Goal: Task Accomplishment & Management: Use online tool/utility

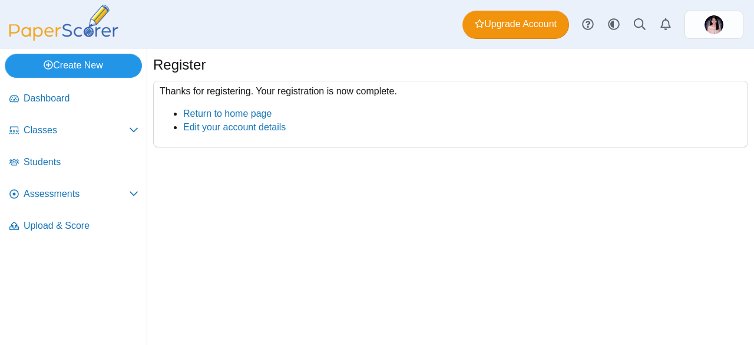
click at [88, 69] on link "Create New" at bounding box center [73, 66] width 137 height 24
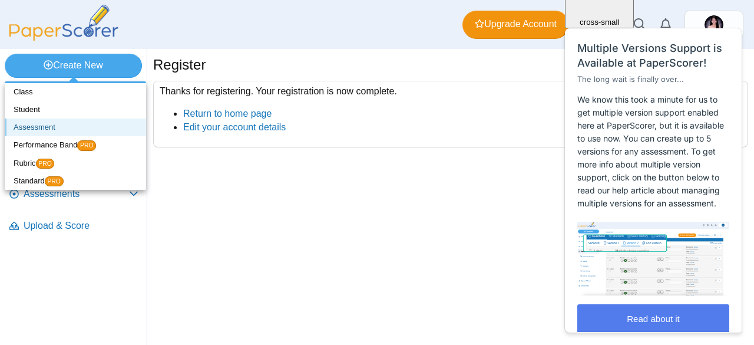
click at [116, 127] on link "Assessment" at bounding box center [75, 127] width 141 height 18
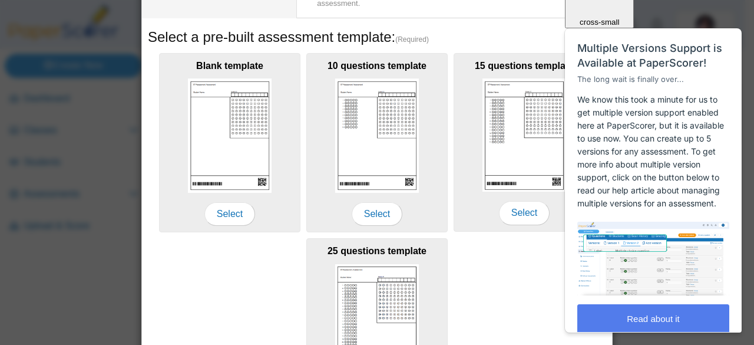
scroll to position [176, 0]
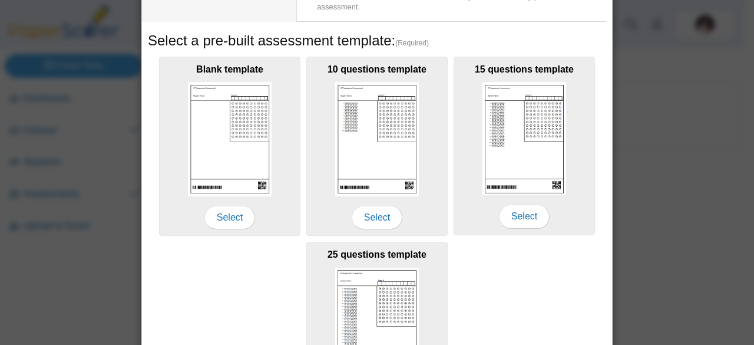
click at [658, 106] on div "Adding a new assessment Name (Required) Performance band Default Performance Ba…" at bounding box center [377, 172] width 754 height 345
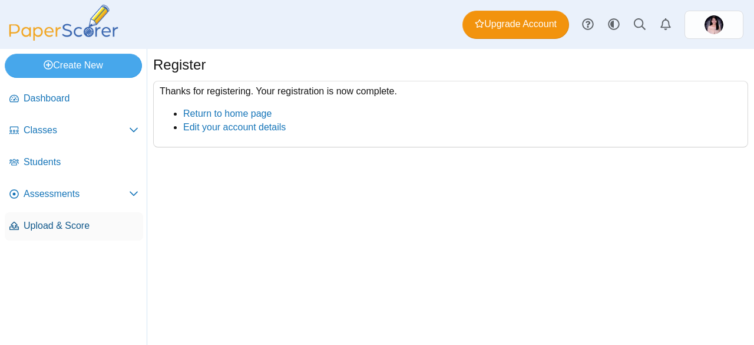
click at [40, 226] on span "Upload & Score" at bounding box center [81, 225] width 115 height 13
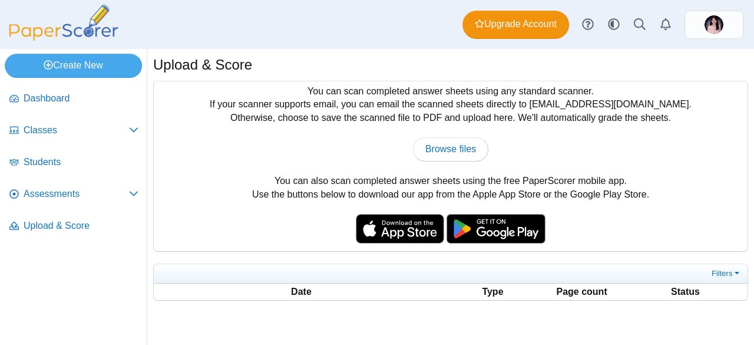
click at [40, 226] on span "Upload & Score" at bounding box center [81, 225] width 115 height 13
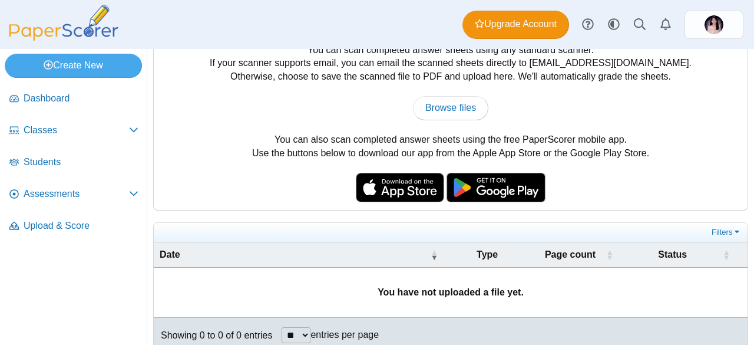
scroll to position [47, 0]
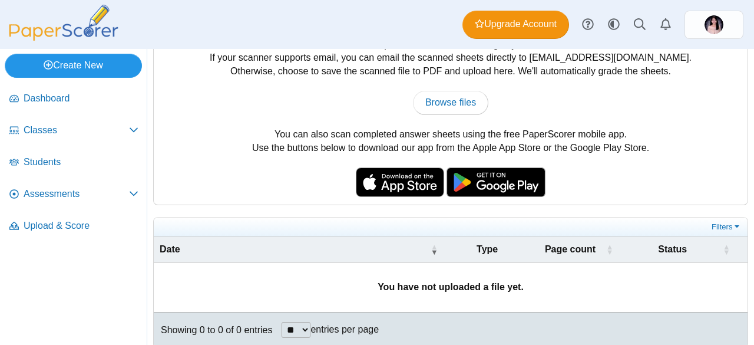
click at [109, 74] on link "Create New" at bounding box center [73, 66] width 137 height 24
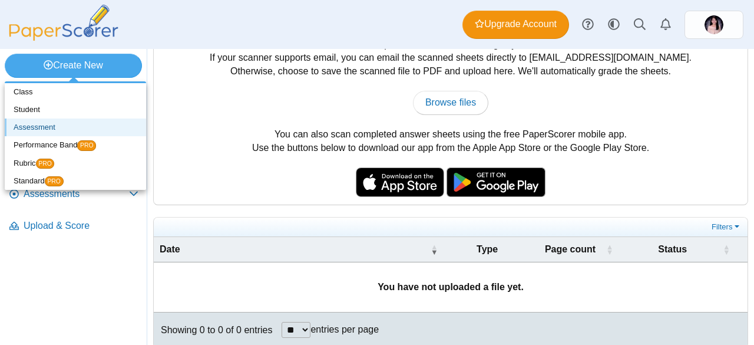
click at [101, 123] on link "Assessment" at bounding box center [75, 127] width 141 height 18
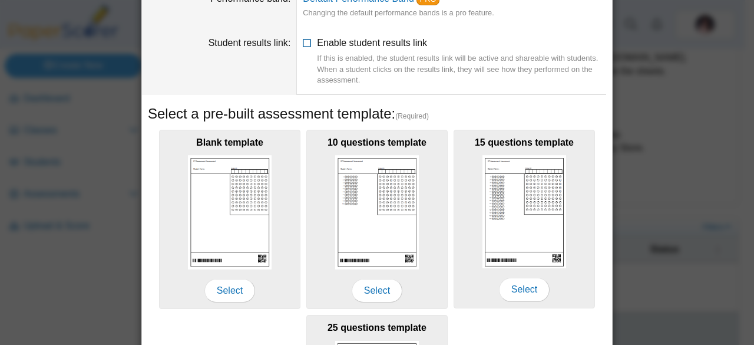
scroll to position [0, 0]
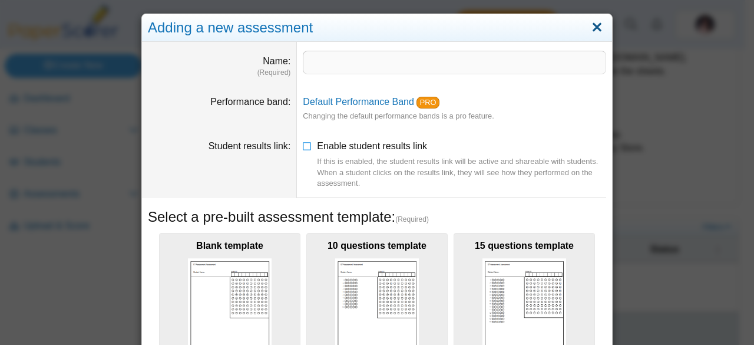
click at [589, 32] on link "Close" at bounding box center [597, 28] width 18 height 20
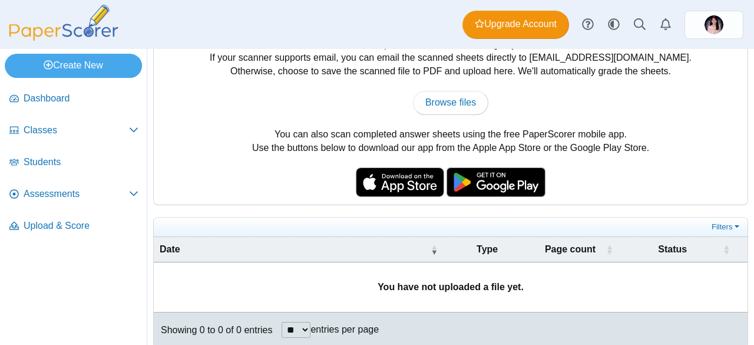
scroll to position [58, 0]
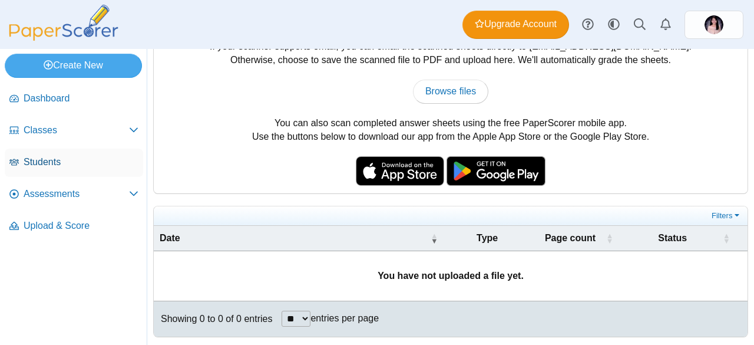
click at [40, 154] on link "Students" at bounding box center [74, 163] width 138 height 28
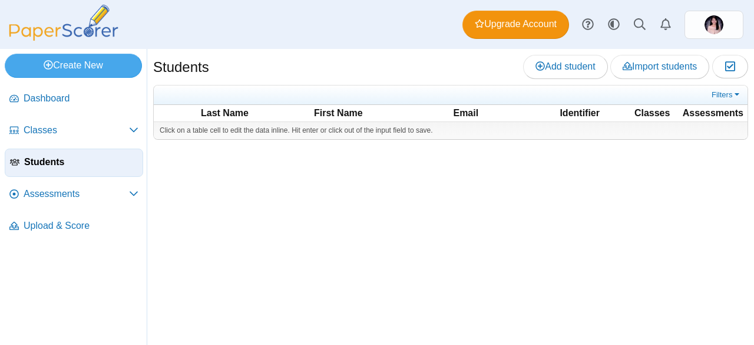
click at [61, 95] on span "Dashboard" at bounding box center [81, 98] width 115 height 13
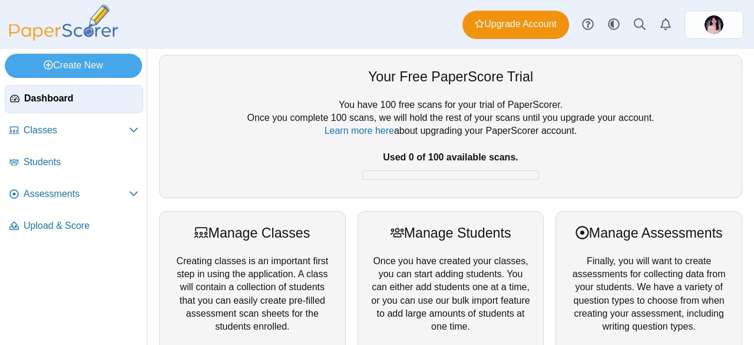
click at [61, 95] on span "Dashboard" at bounding box center [81, 98] width 114 height 13
